Goal: Transaction & Acquisition: Purchase product/service

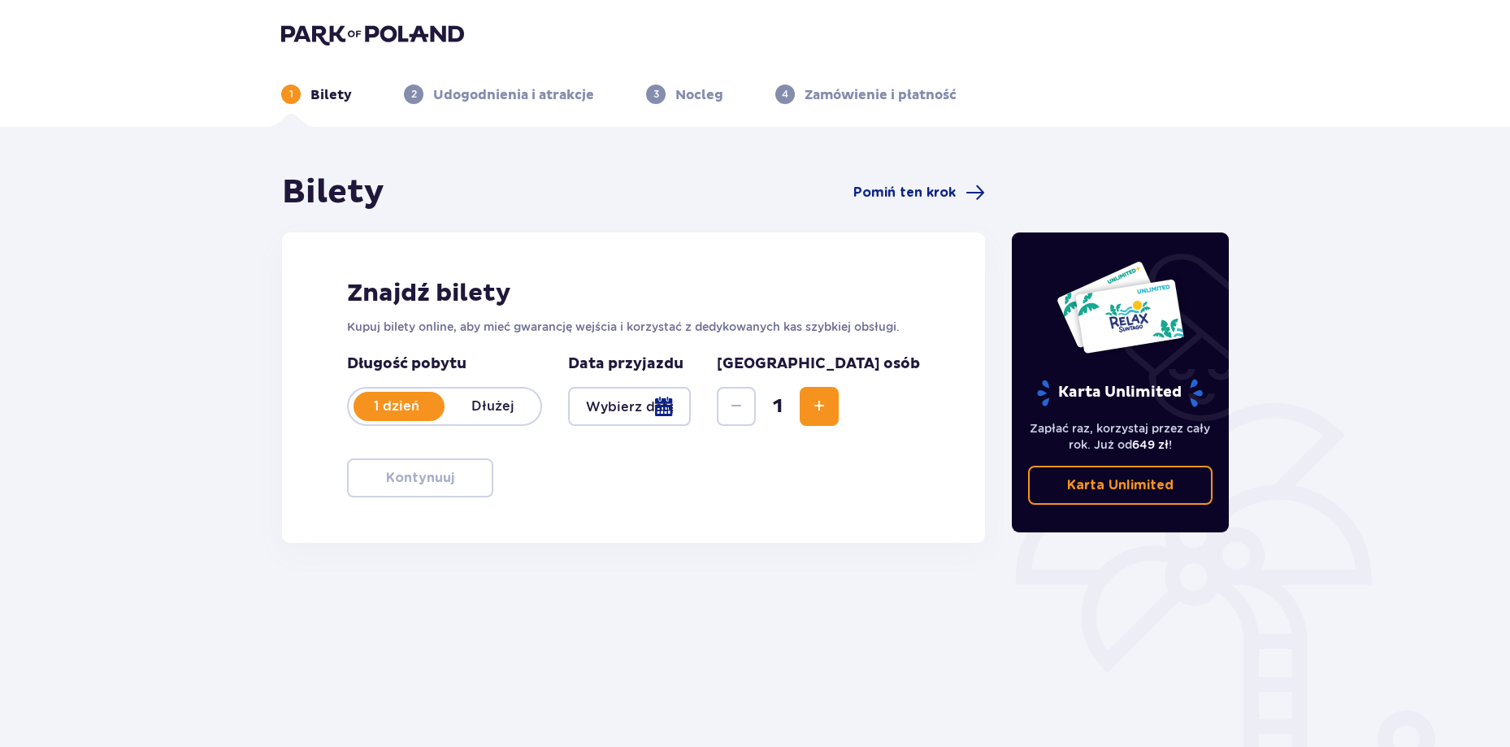
click at [691, 410] on div at bounding box center [629, 406] width 123 height 39
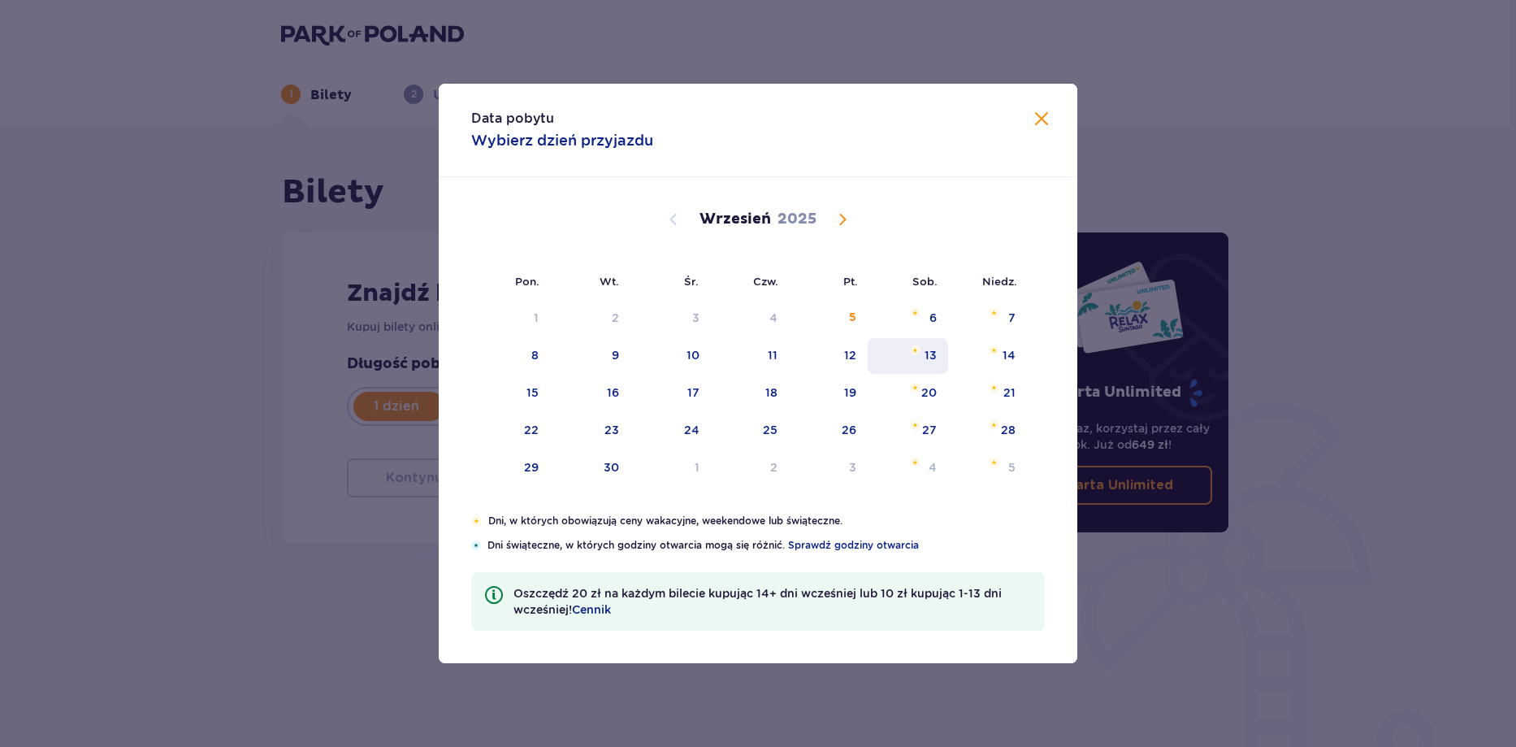
click at [928, 358] on div "13" at bounding box center [931, 355] width 12 height 16
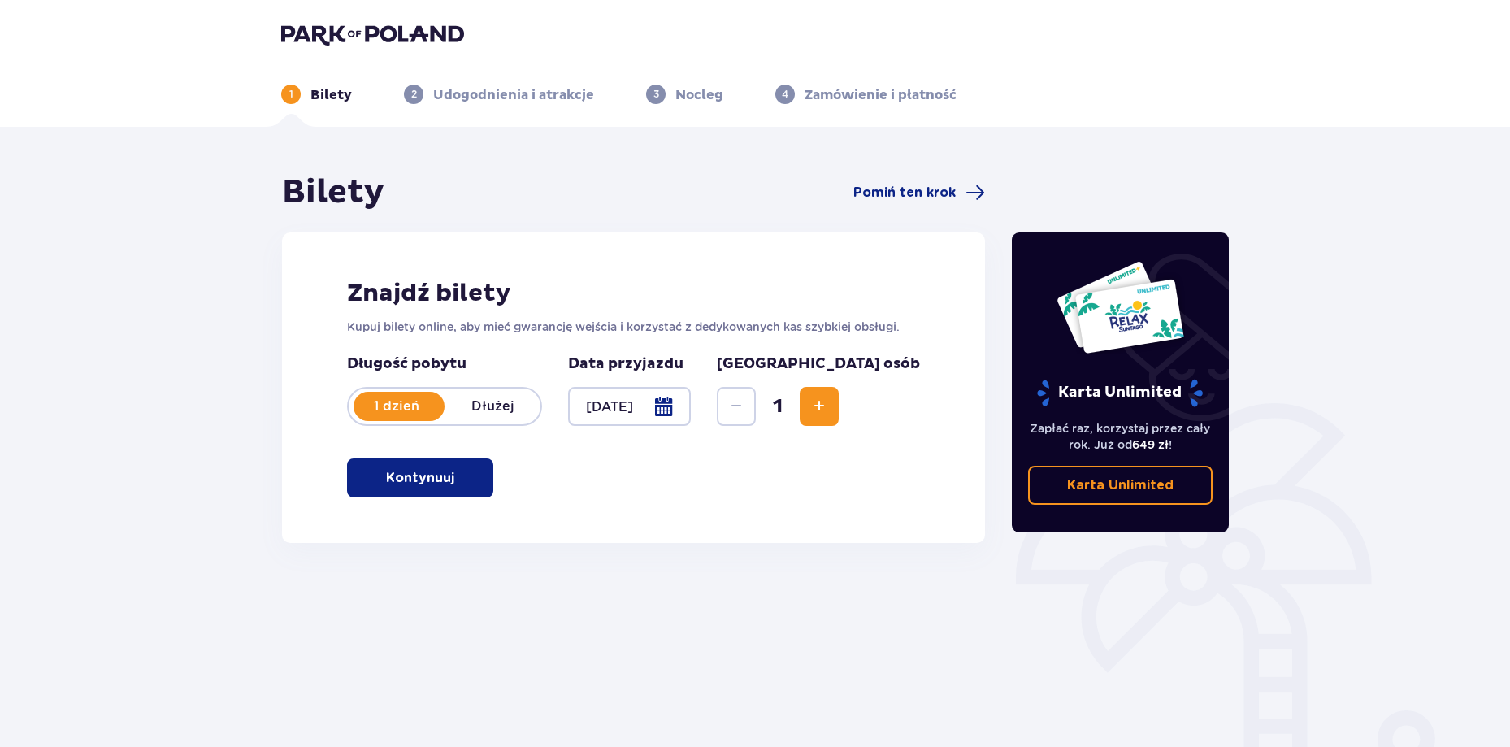
click at [691, 410] on div at bounding box center [629, 406] width 123 height 39
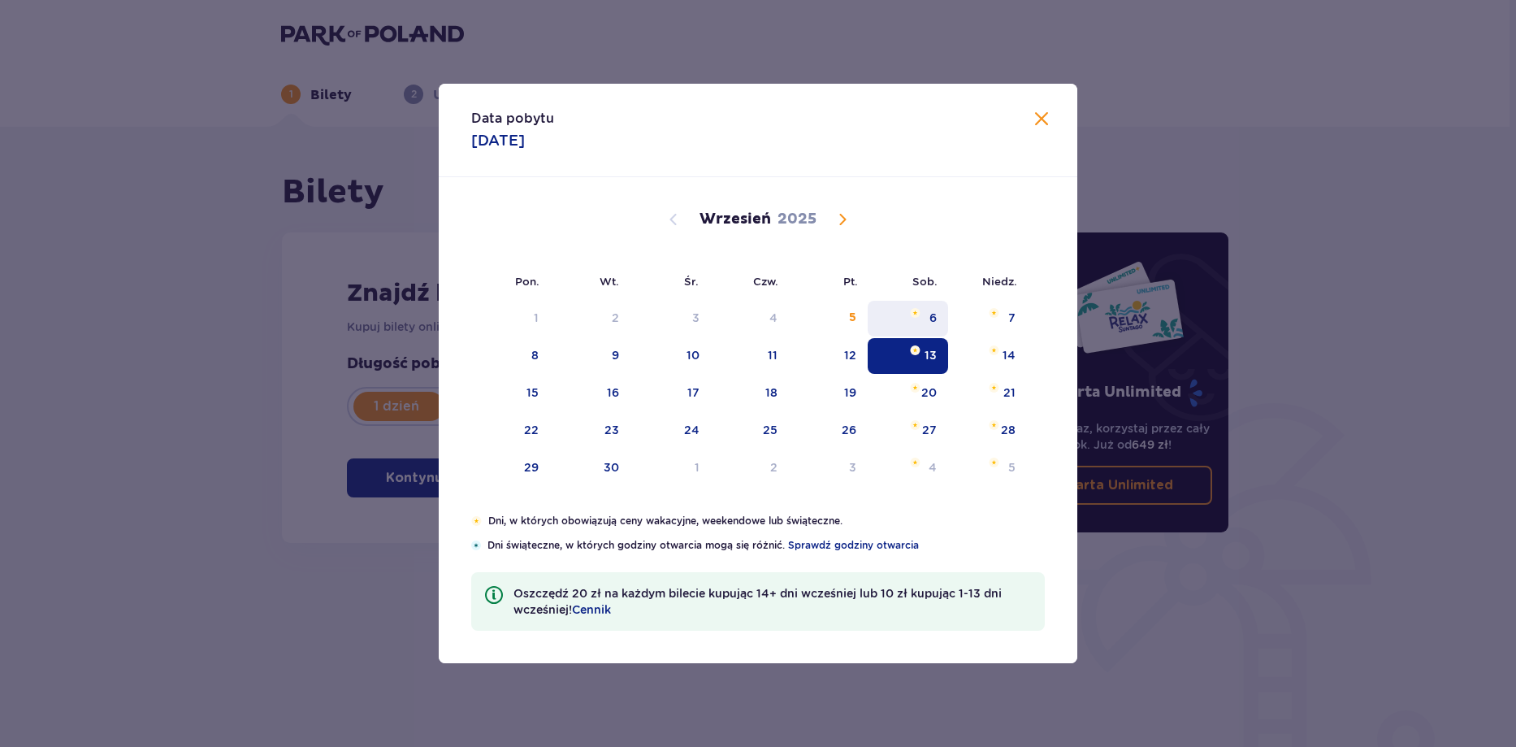
click at [929, 319] on div "6" at bounding box center [908, 319] width 80 height 36
type input "06.09.25"
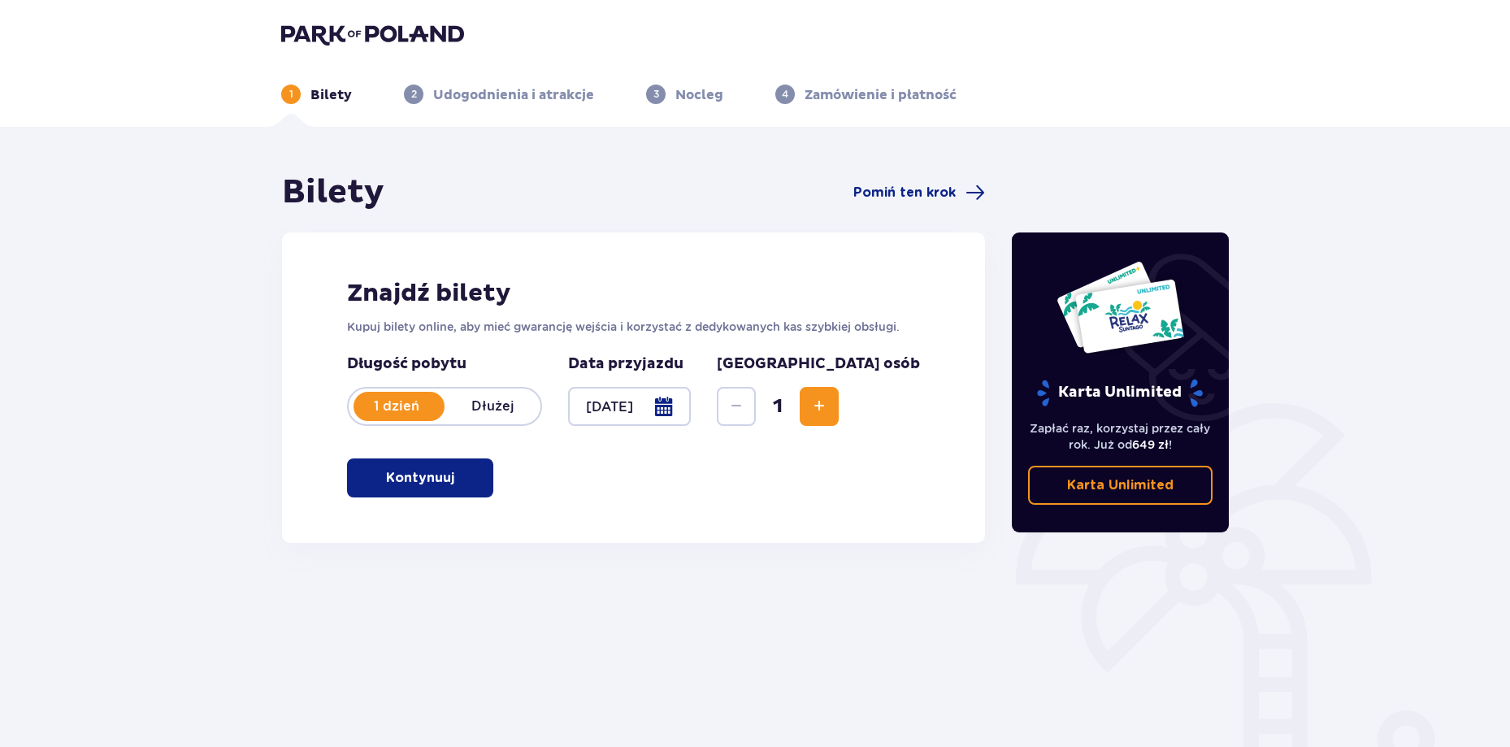
click at [829, 408] on span "Increase" at bounding box center [819, 407] width 20 height 20
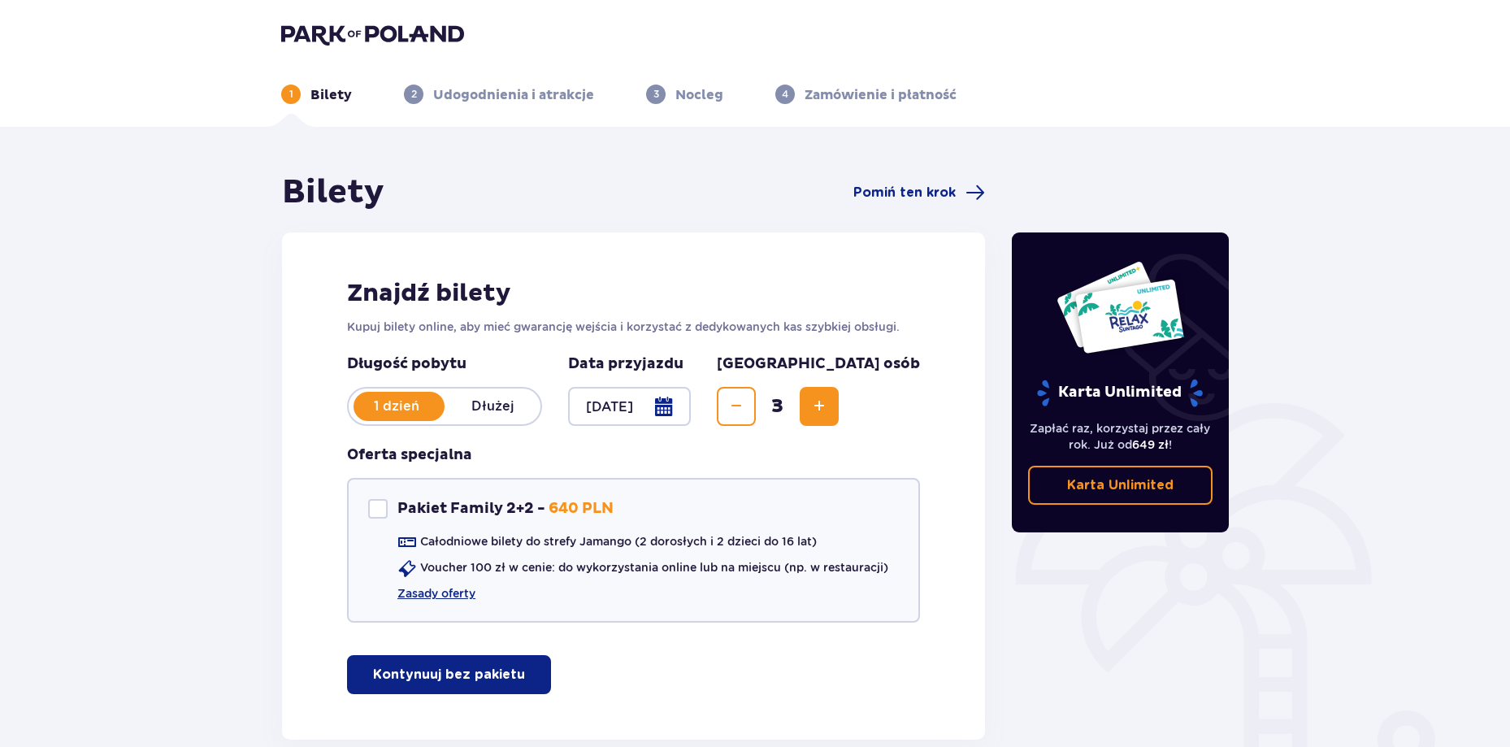
click at [829, 408] on span "Increase" at bounding box center [819, 407] width 20 height 20
click at [373, 501] on div at bounding box center [378, 509] width 20 height 20
checkbox input "true"
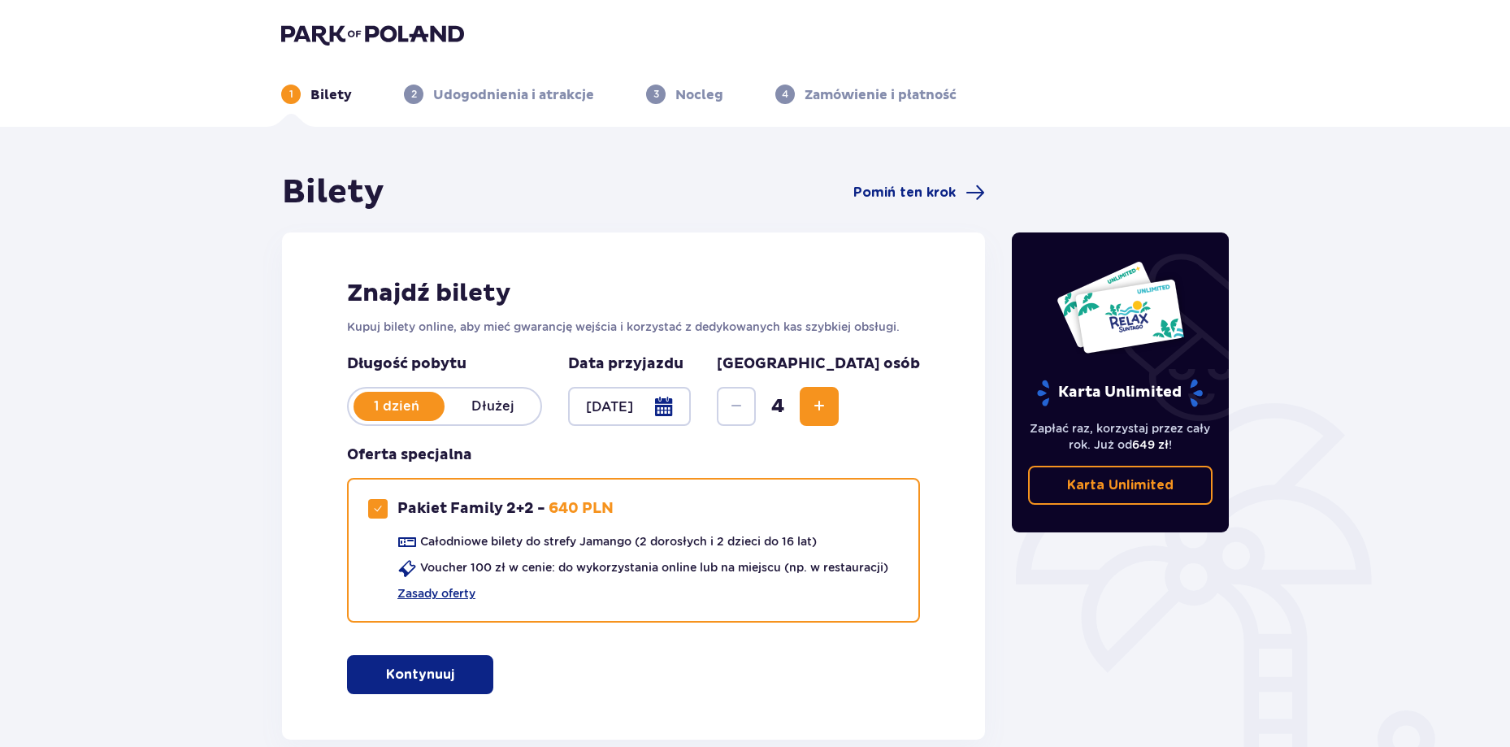
click at [441, 670] on button "Kontynuuj" at bounding box center [420, 674] width 146 height 39
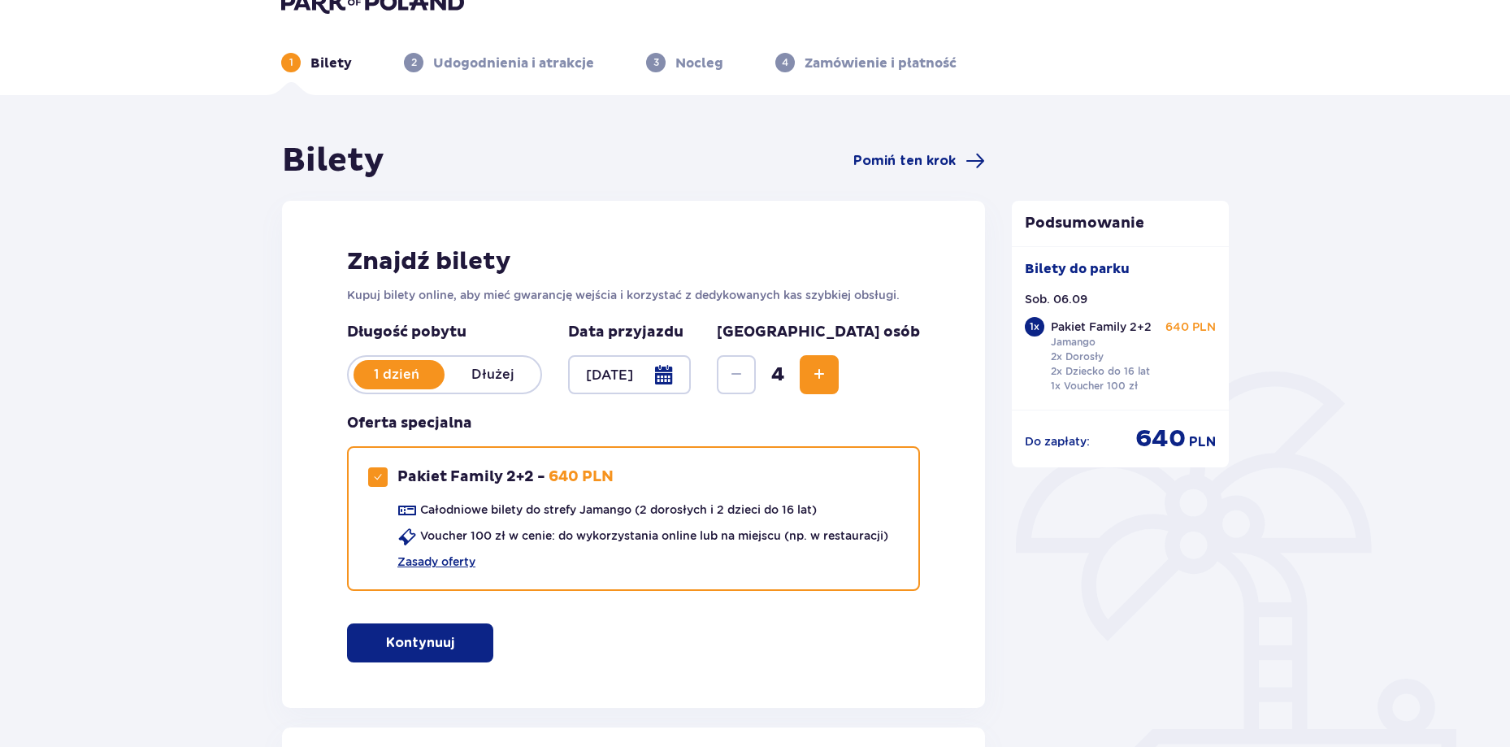
scroll to position [8, 0]
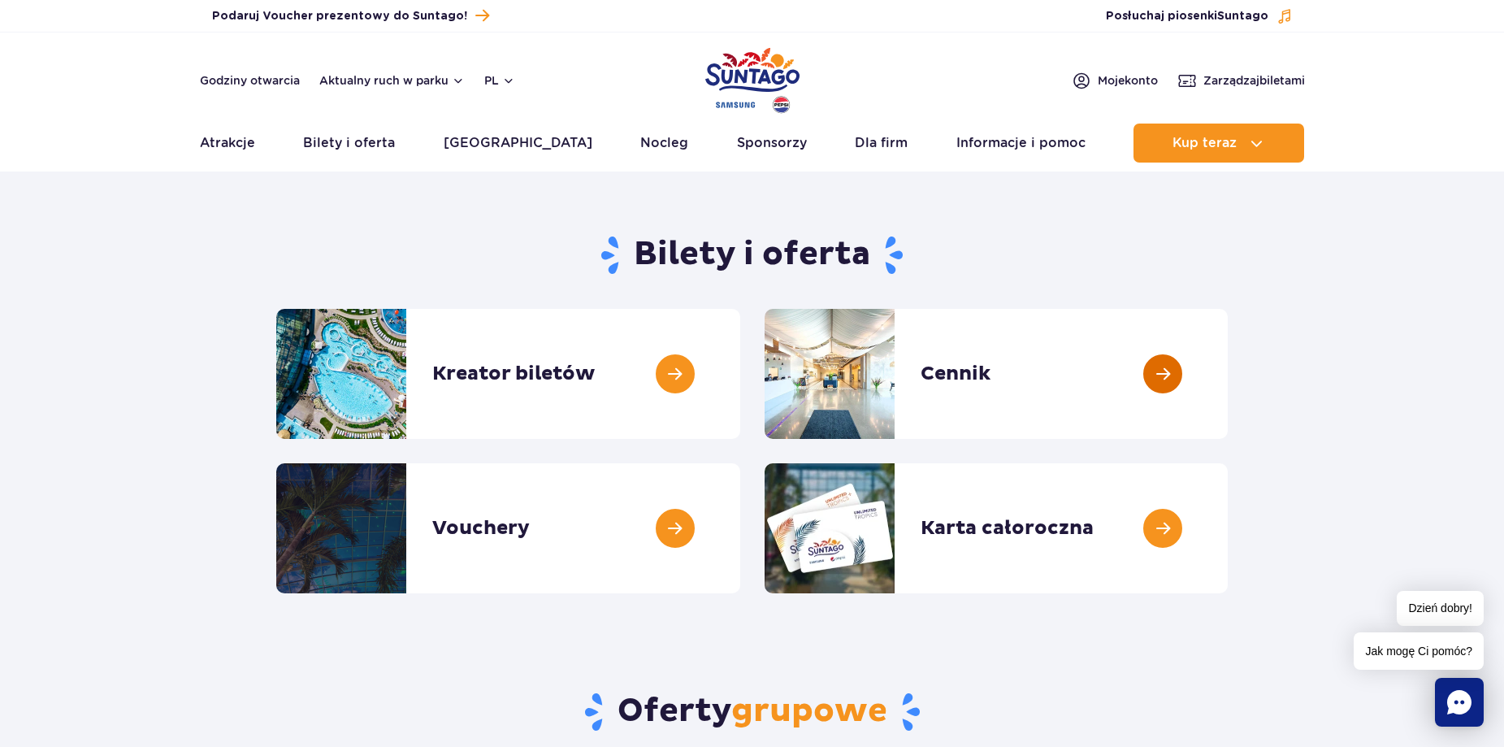
click at [1228, 375] on link at bounding box center [1228, 374] width 0 height 130
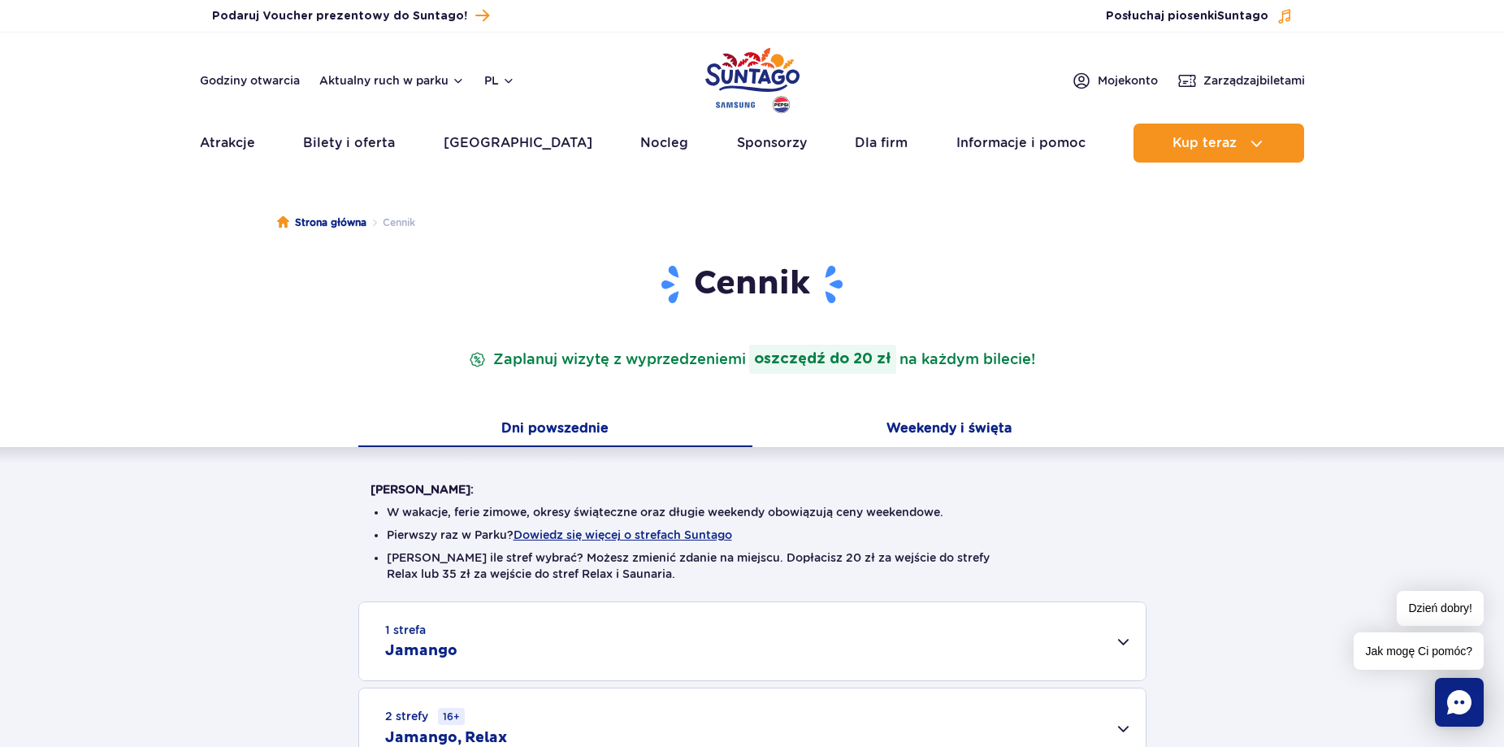
click at [924, 428] on button "Weekendy i święta" at bounding box center [949, 430] width 394 height 34
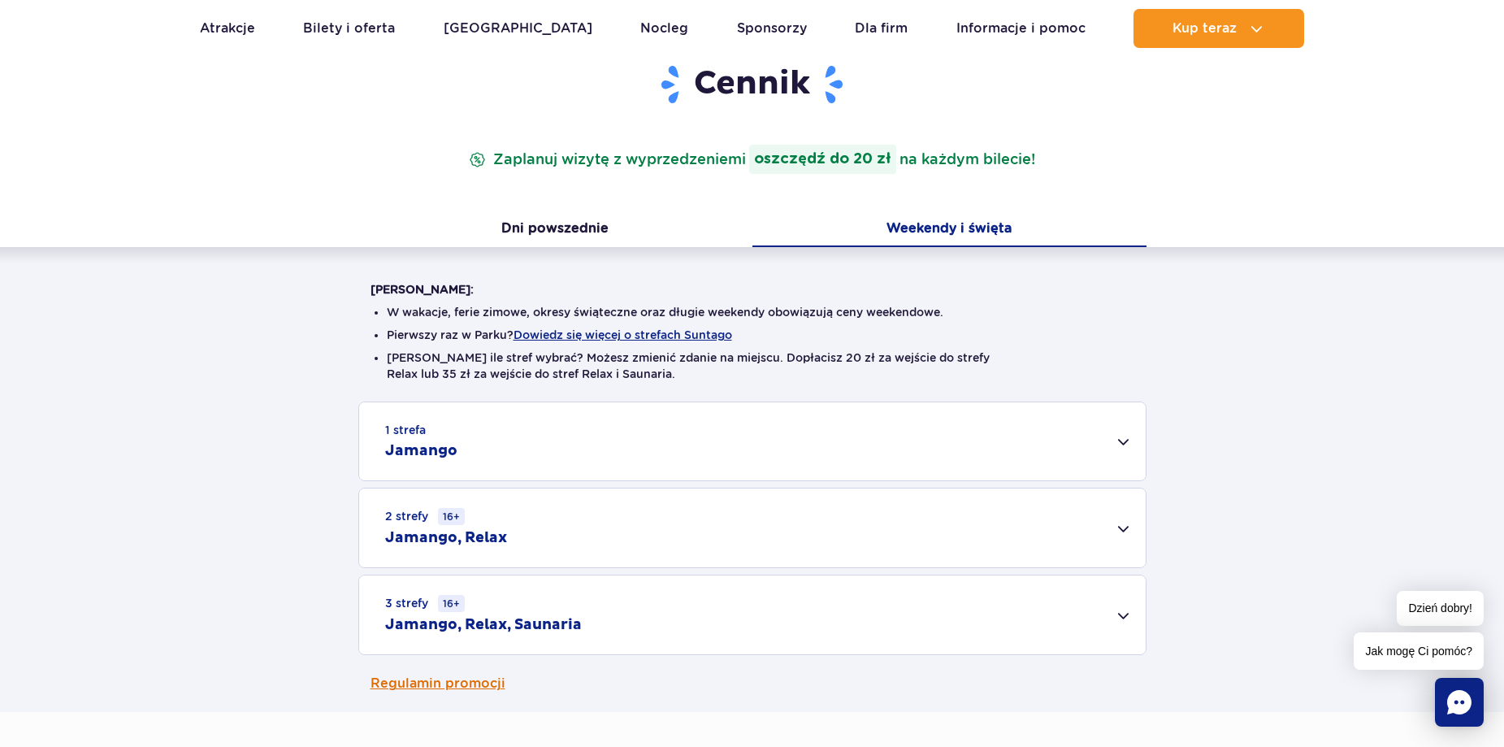
scroll to position [244, 0]
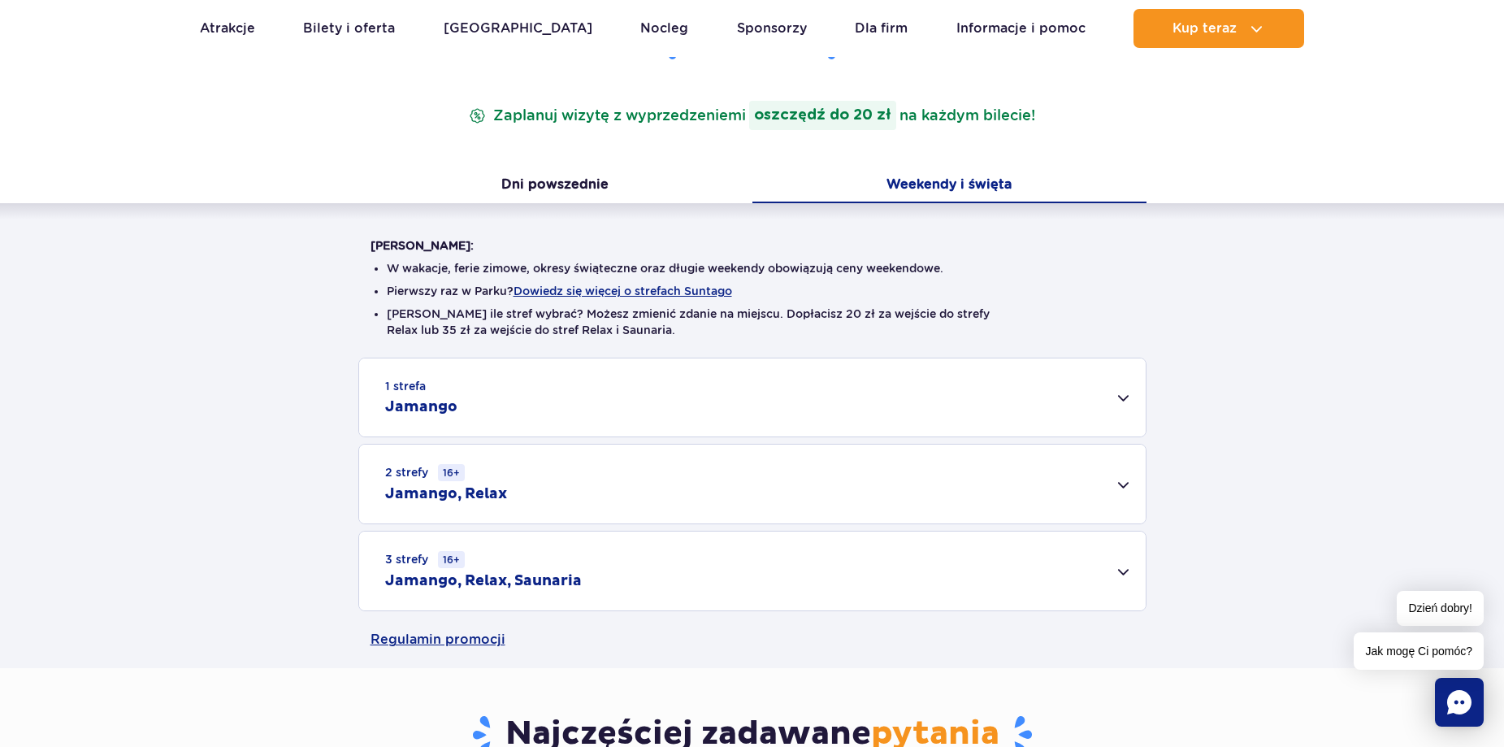
click at [1115, 395] on div "1 strefa Jamango" at bounding box center [752, 397] width 787 height 78
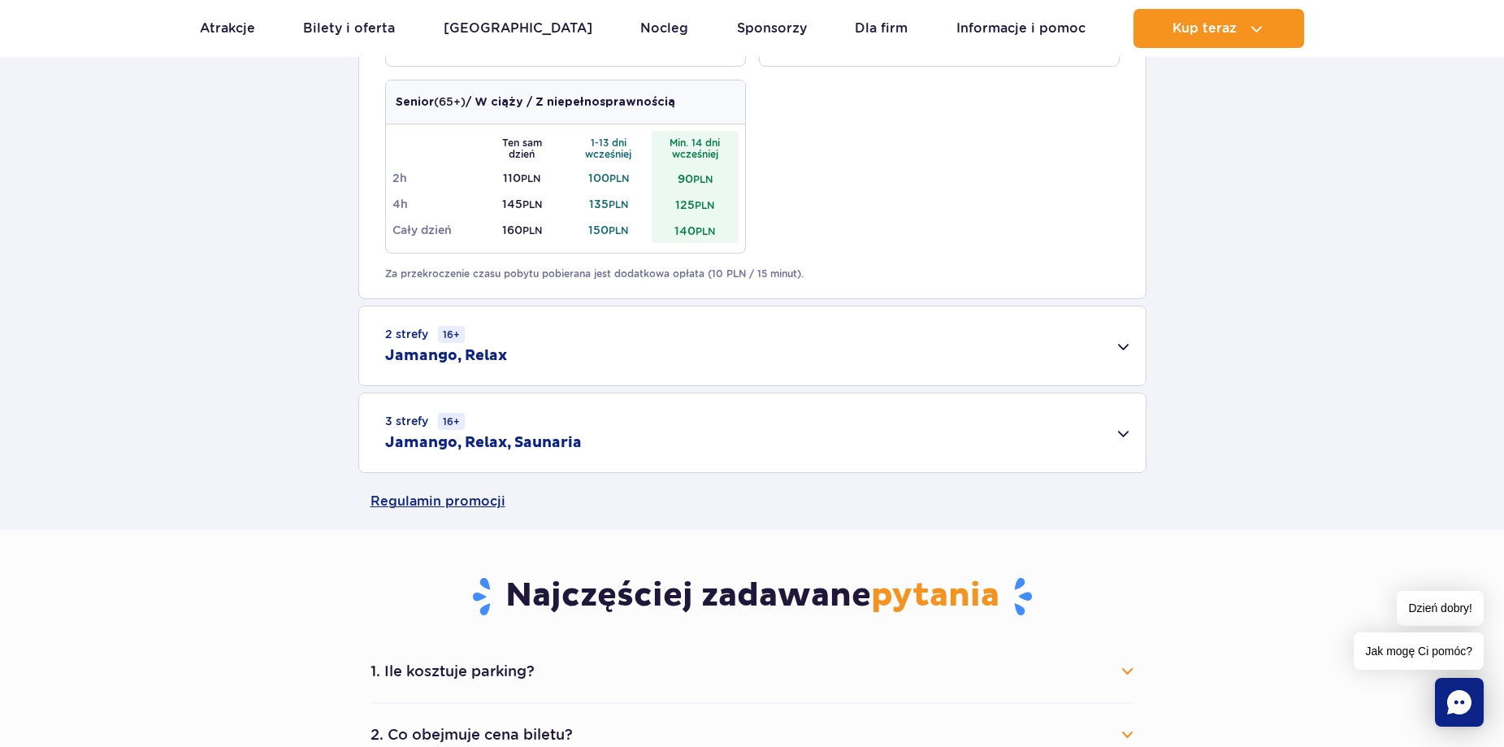
scroll to position [975, 0]
click at [1121, 345] on div "2 strefy 16+ Jamango, Relax" at bounding box center [752, 345] width 787 height 79
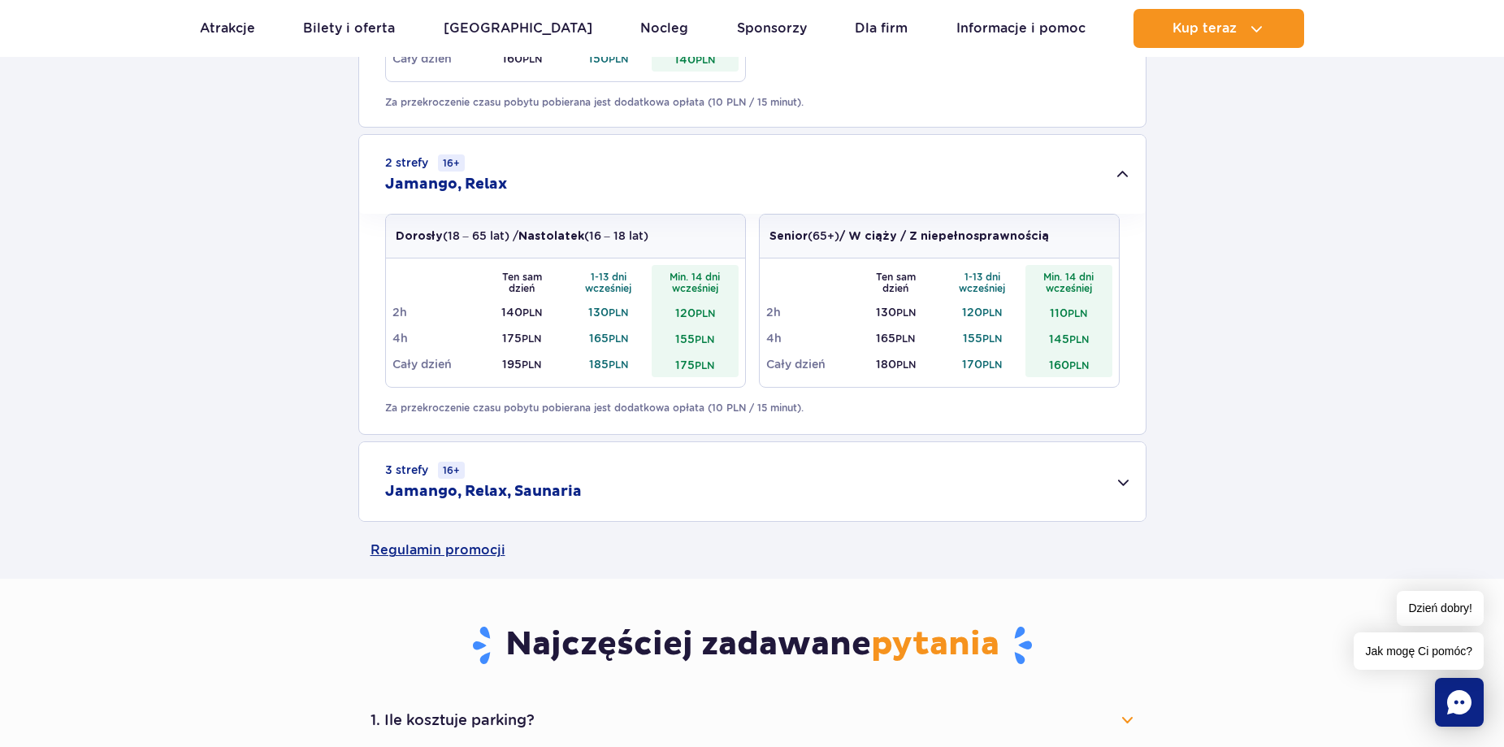
scroll to position [1219, 0]
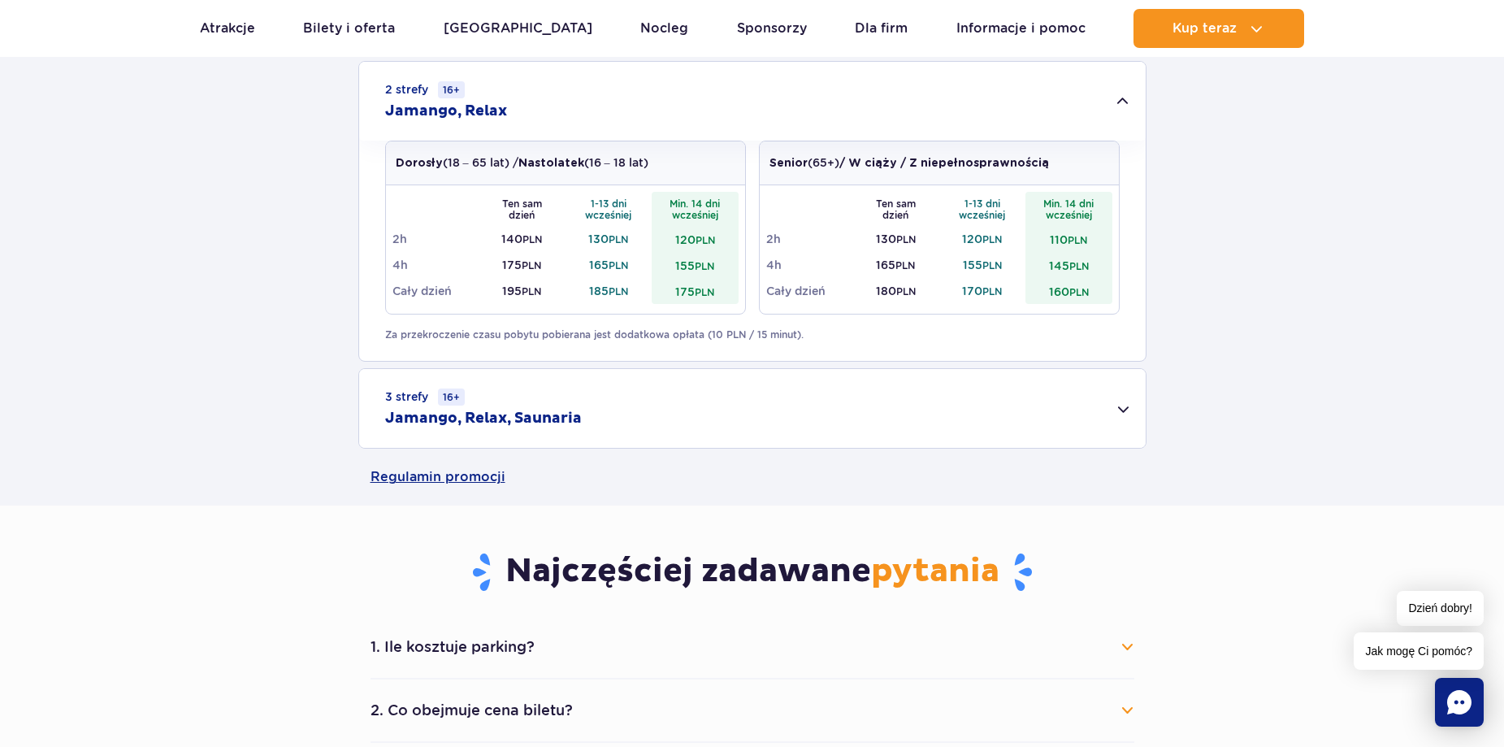
click at [1129, 405] on div "3 strefy 16+ Jamango, Relax, Saunaria" at bounding box center [752, 408] width 787 height 79
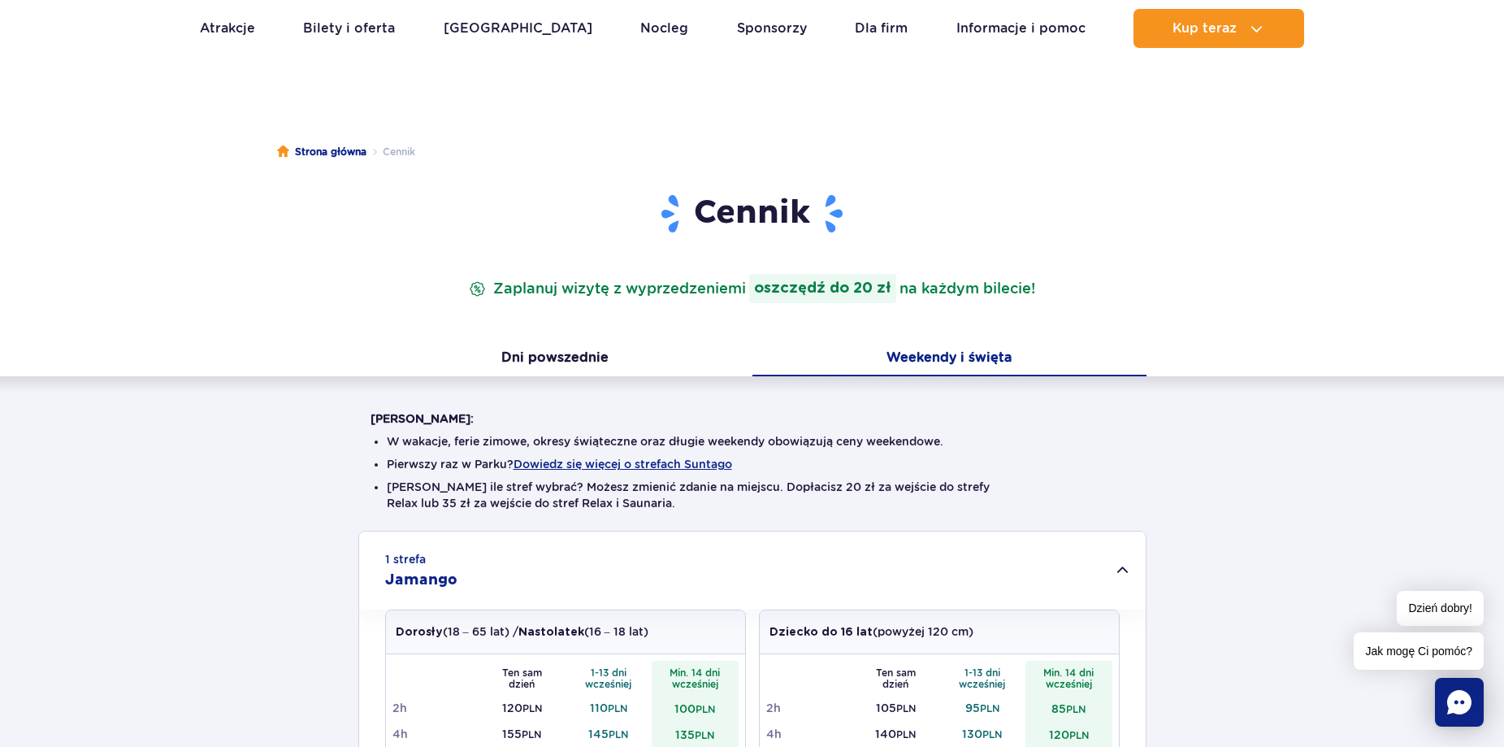
scroll to position [0, 0]
